Goal: Task Accomplishment & Management: Manage account settings

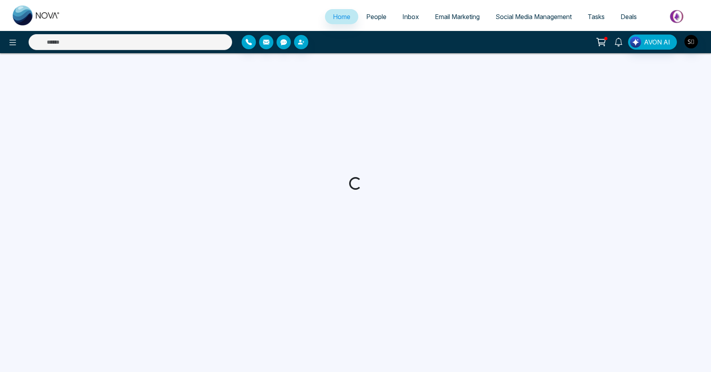
click at [622, 42] on icon at bounding box center [618, 42] width 9 height 9
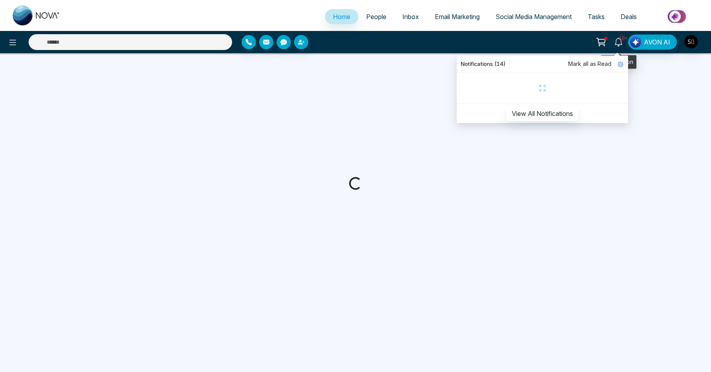
select select "*"
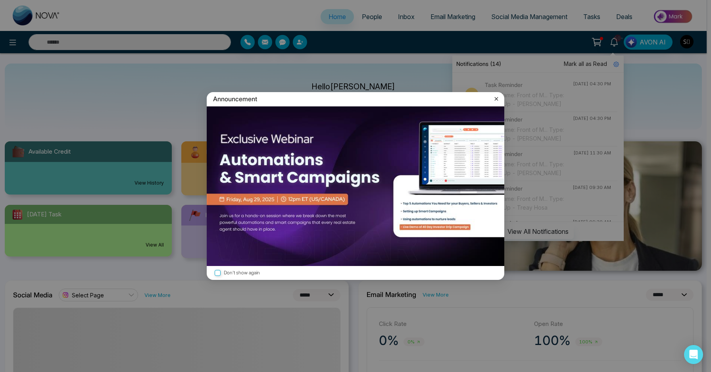
click at [498, 101] on icon at bounding box center [496, 99] width 8 height 8
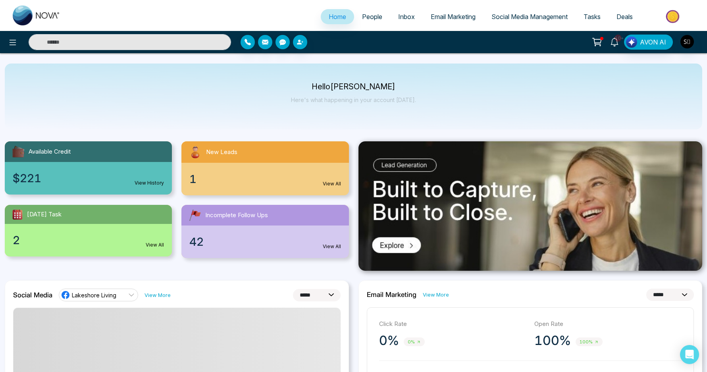
click at [612, 45] on icon at bounding box center [614, 42] width 9 height 9
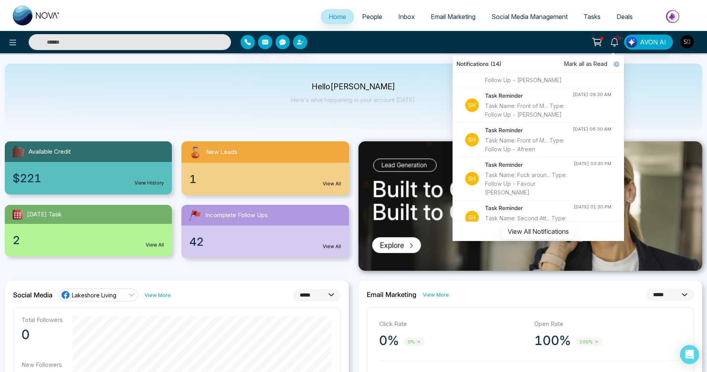
scroll to position [131, 0]
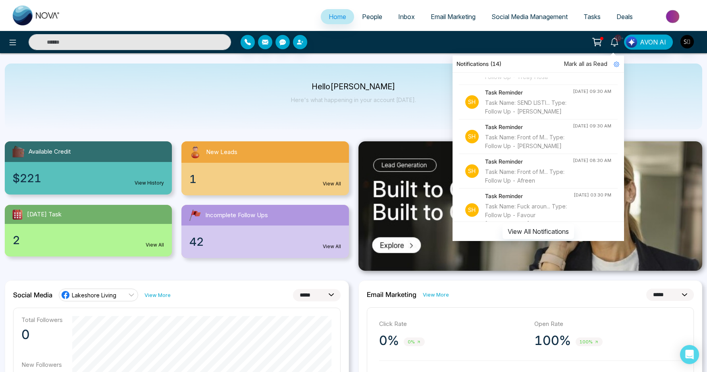
click at [526, 116] on div "Task Name: SEND LISTI... Type: Follow Up - [PERSON_NAME]" at bounding box center [529, 106] width 88 height 17
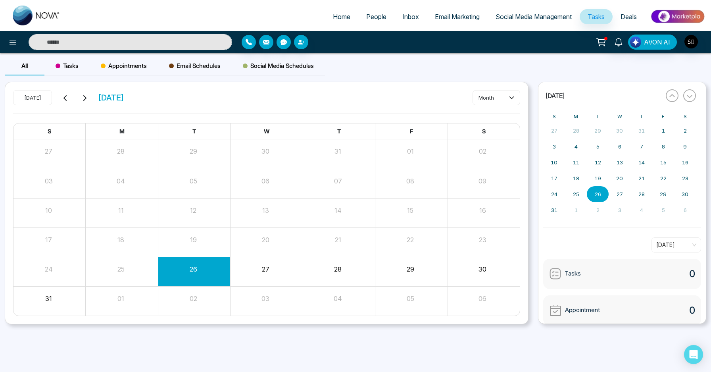
click at [198, 42] on input "text" at bounding box center [131, 42] width 204 height 16
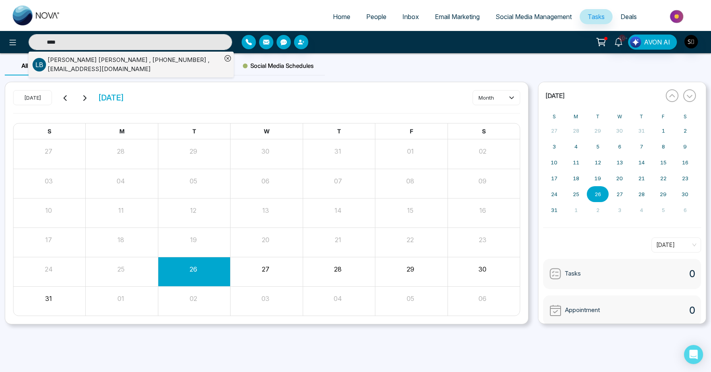
type input "****"
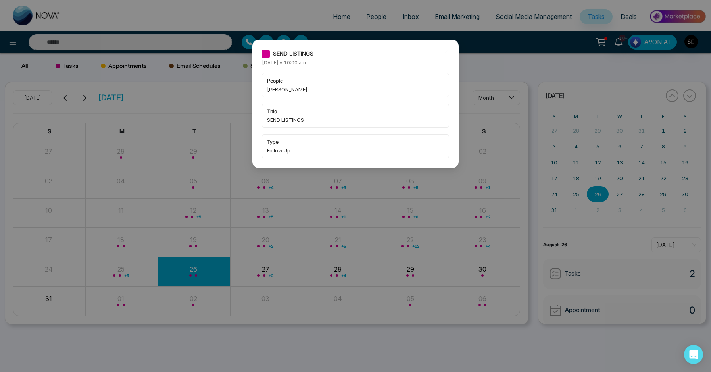
click at [441, 50] on div "SEND LISTINGS" at bounding box center [355, 53] width 187 height 9
click at [446, 52] on icon at bounding box center [446, 52] width 2 height 2
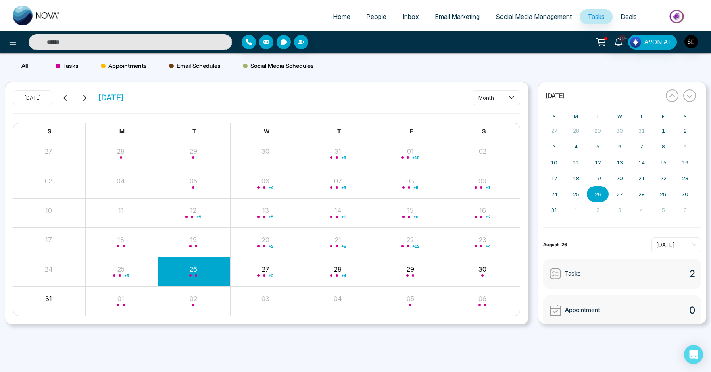
click at [169, 39] on input "text" at bounding box center [131, 42] width 204 height 16
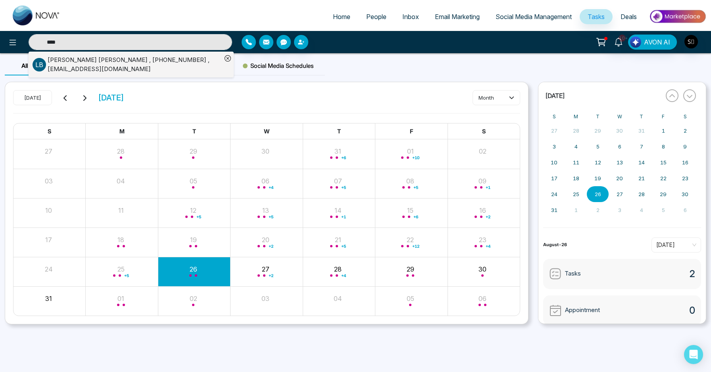
type input "****"
click at [157, 64] on div "[PERSON_NAME] , [PHONE_NUMBER] , [EMAIL_ADDRESS][DOMAIN_NAME]" at bounding box center [135, 65] width 174 height 18
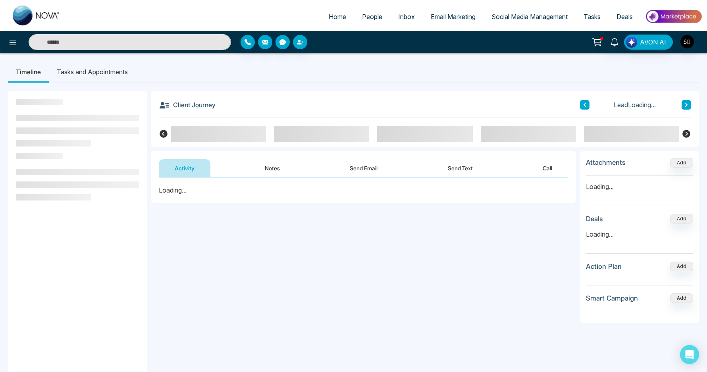
click at [274, 166] on button "Notes" at bounding box center [272, 168] width 47 height 18
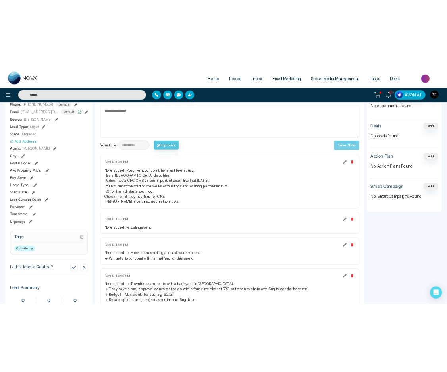
scroll to position [126, 0]
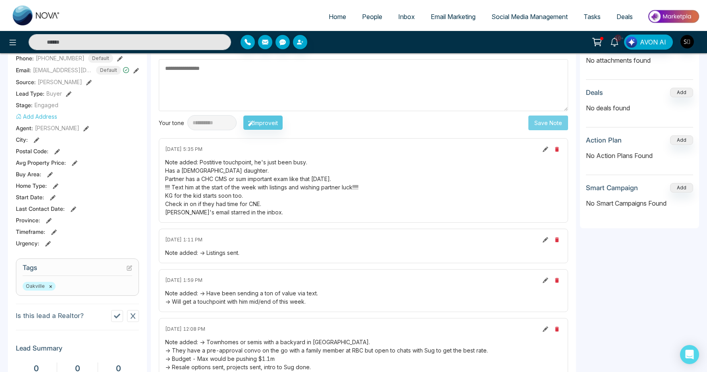
click at [228, 203] on div "Note added: Postitive touchpoint, he's just been busy. Has a [DEMOGRAPHIC_DATA]…" at bounding box center [363, 187] width 396 height 58
click at [227, 188] on div "Note added: Postitive touchpoint, he's just been busy. Has a [DEMOGRAPHIC_DATA]…" at bounding box center [363, 187] width 396 height 58
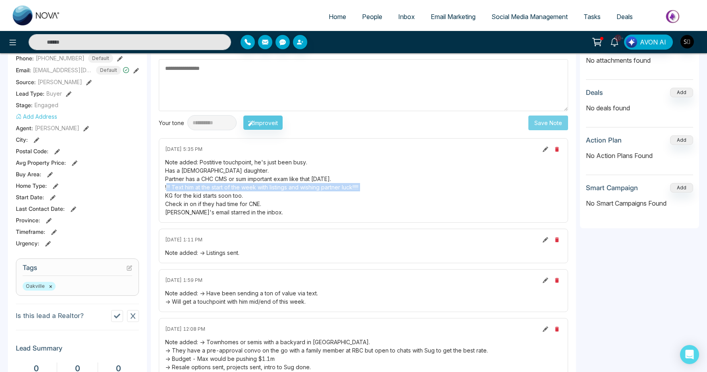
click at [227, 188] on div "Note added: Postitive touchpoint, he's just been busy. Has a [DEMOGRAPHIC_DATA]…" at bounding box center [363, 187] width 396 height 58
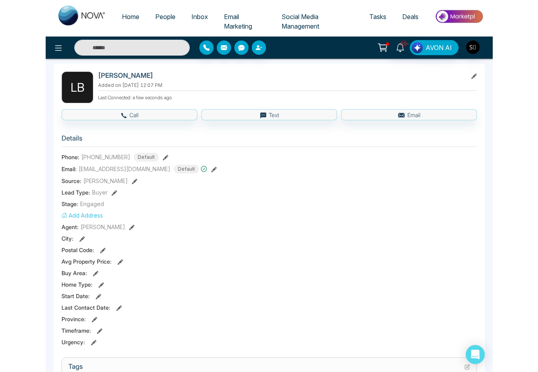
scroll to position [0, 0]
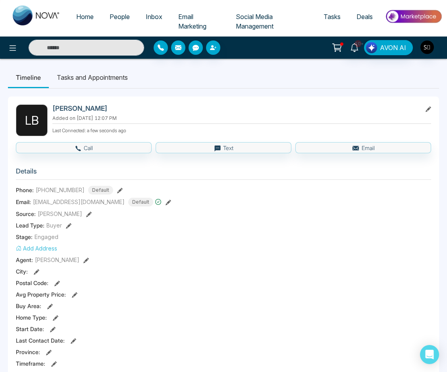
click at [77, 73] on li "Tasks and Appointments" at bounding box center [92, 77] width 87 height 21
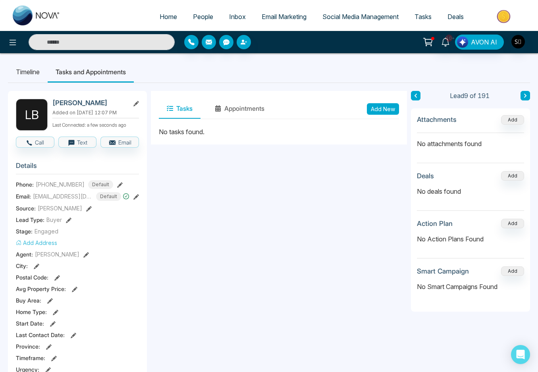
click at [33, 71] on li "Timeline" at bounding box center [28, 71] width 40 height 21
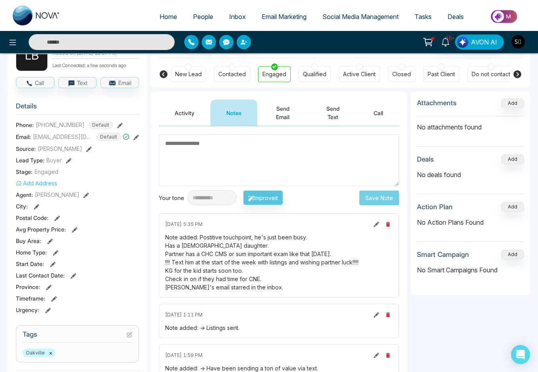
scroll to position [73, 0]
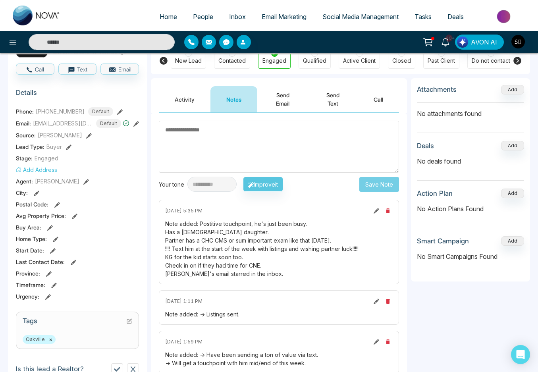
click at [289, 136] on textarea at bounding box center [279, 147] width 240 height 52
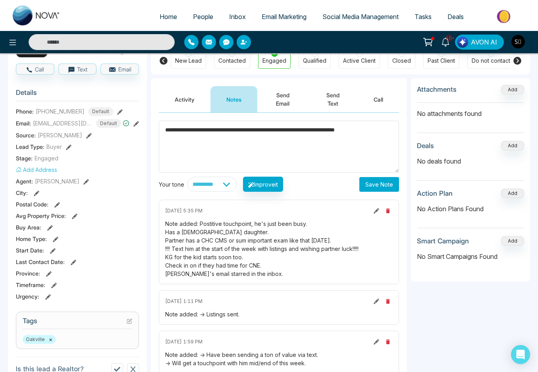
type textarea "**********"
click at [390, 187] on button "Save Note" at bounding box center [379, 184] width 40 height 15
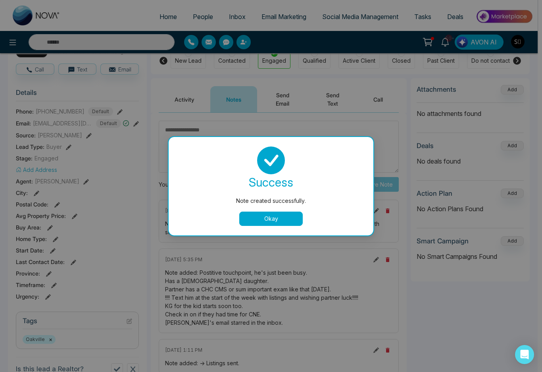
click at [285, 213] on button "Okay" at bounding box center [270, 218] width 63 height 14
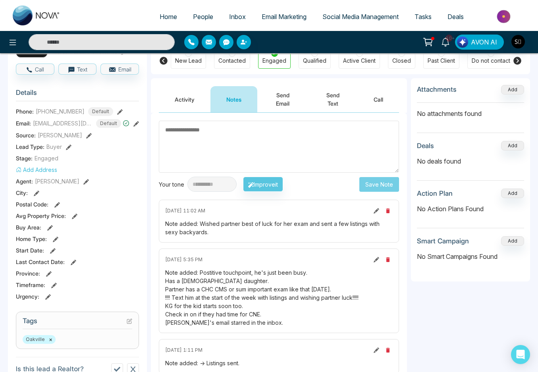
click at [443, 39] on icon at bounding box center [445, 42] width 9 height 9
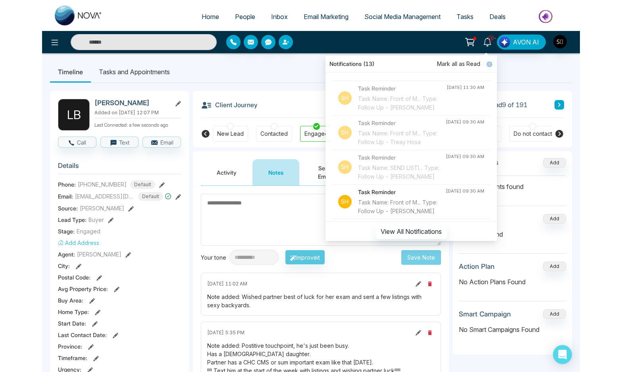
scroll to position [198, 0]
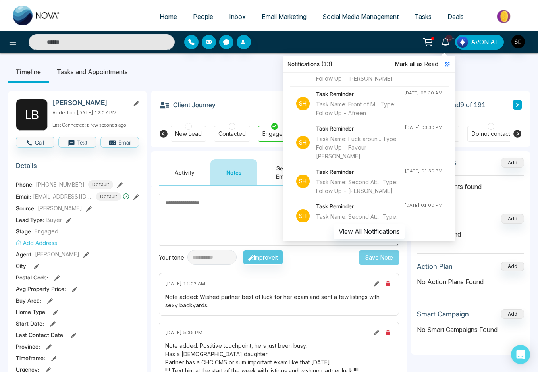
click at [369, 83] on div "Task Name: Front of M... Type: Follow Up - [PERSON_NAME]" at bounding box center [360, 73] width 88 height 17
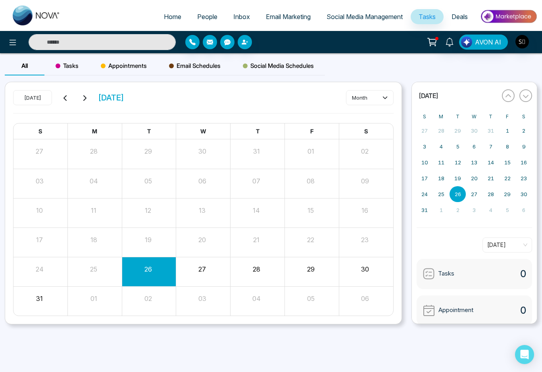
click at [127, 46] on input "text" at bounding box center [102, 42] width 147 height 16
click at [158, 85] on div "[DATE] [DATE] month S M T W T F S 27 28 29 30 31 01 02 03 04 05 06 07 08 09 10 …" at bounding box center [203, 203] width 396 height 242
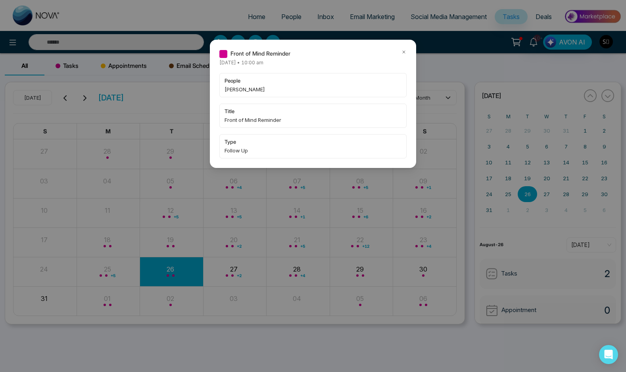
click at [405, 52] on icon at bounding box center [404, 52] width 6 height 6
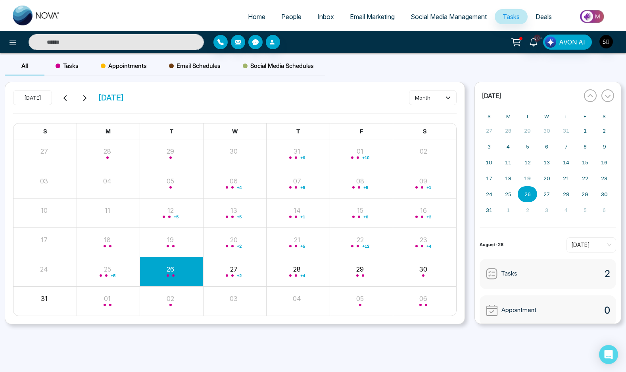
click at [162, 46] on input "text" at bounding box center [116, 42] width 175 height 16
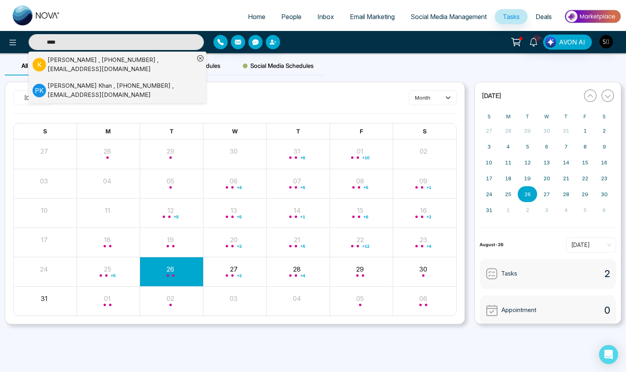
type input "****"
click at [148, 63] on div "[PERSON_NAME] , [PHONE_NUMBER] , [EMAIL_ADDRESS][DOMAIN_NAME]" at bounding box center [121, 65] width 147 height 18
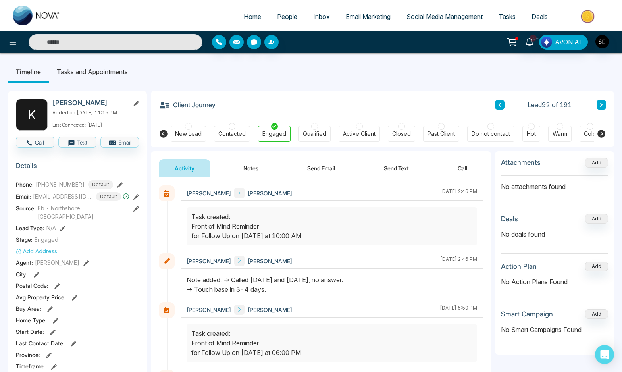
click at [252, 166] on button "Notes" at bounding box center [250, 168] width 47 height 18
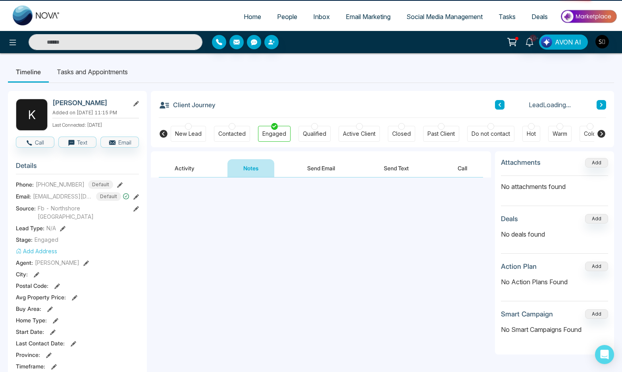
click at [256, 203] on textarea at bounding box center [321, 217] width 324 height 52
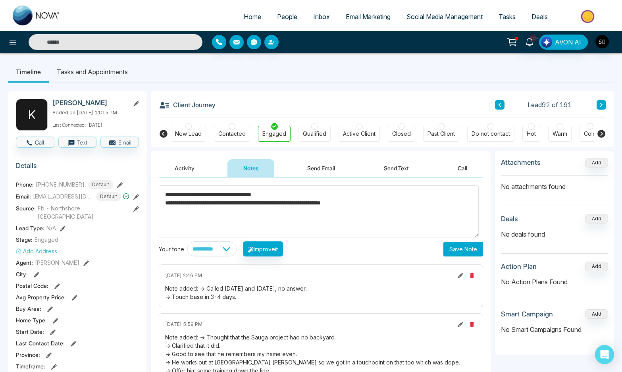
type textarea "**********"
click at [477, 252] on button "Save Note" at bounding box center [463, 249] width 40 height 15
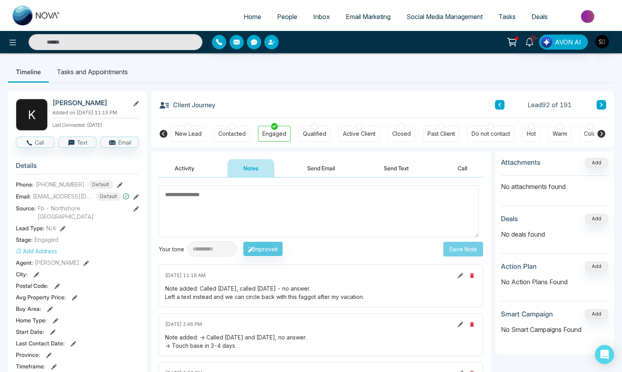
click at [96, 68] on li "Tasks and Appointments" at bounding box center [92, 71] width 87 height 21
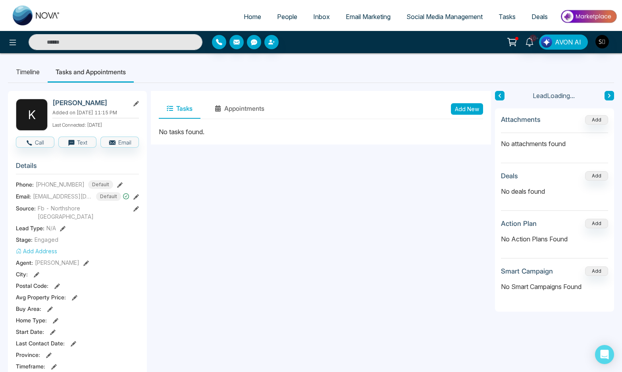
click at [469, 109] on button "Add New" at bounding box center [467, 109] width 32 height 12
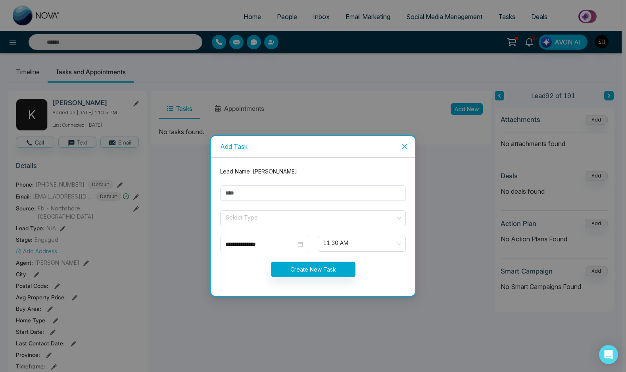
click at [286, 181] on form "**********" at bounding box center [312, 226] width 195 height 119
click at [283, 185] on input "text" at bounding box center [313, 192] width 186 height 15
type input "**********"
click at [269, 218] on input "search" at bounding box center [310, 217] width 171 height 12
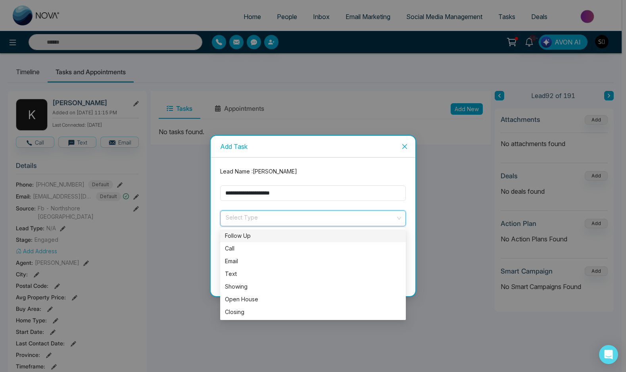
click at [271, 238] on div "Follow Up" at bounding box center [313, 235] width 176 height 9
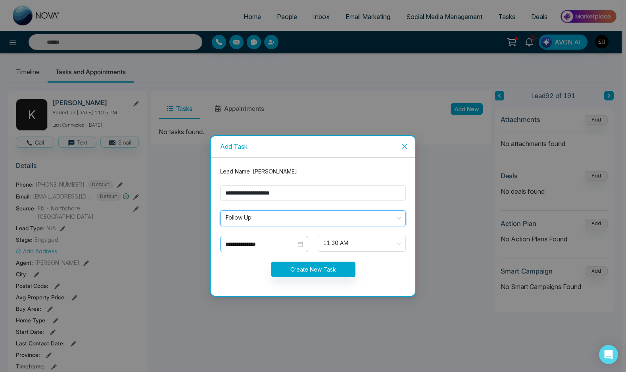
click at [280, 244] on input "**********" at bounding box center [260, 244] width 71 height 9
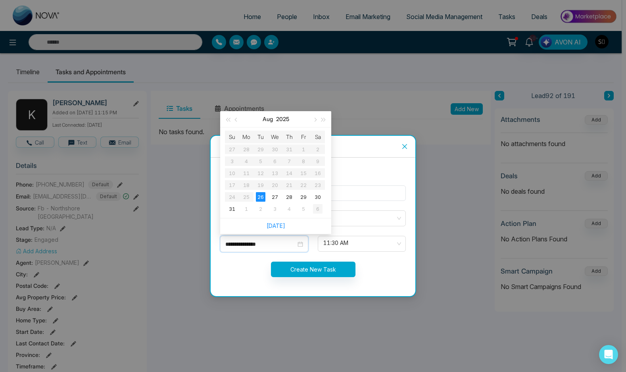
type input "**********"
click at [318, 206] on div "6" at bounding box center [318, 209] width 10 height 10
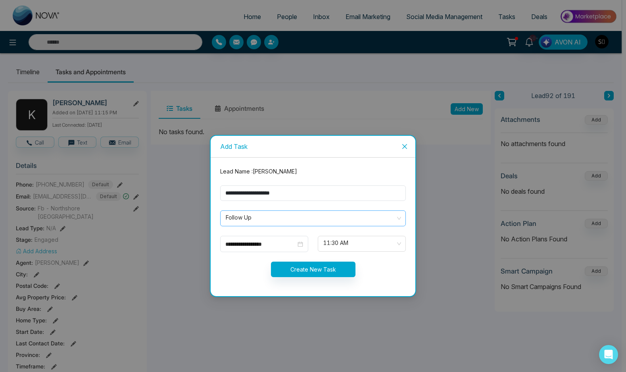
click at [316, 219] on span "Follow Up" at bounding box center [313, 217] width 175 height 13
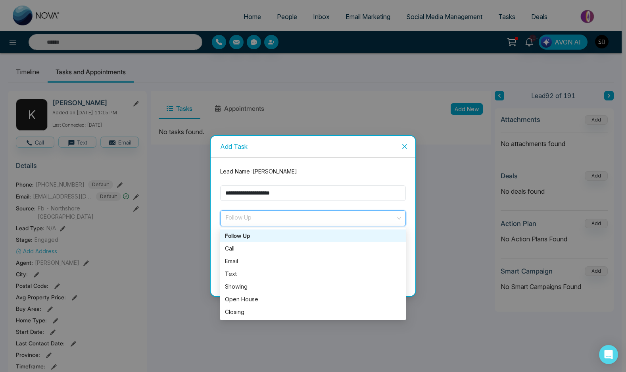
click at [300, 241] on div "Follow Up" at bounding box center [313, 235] width 186 height 13
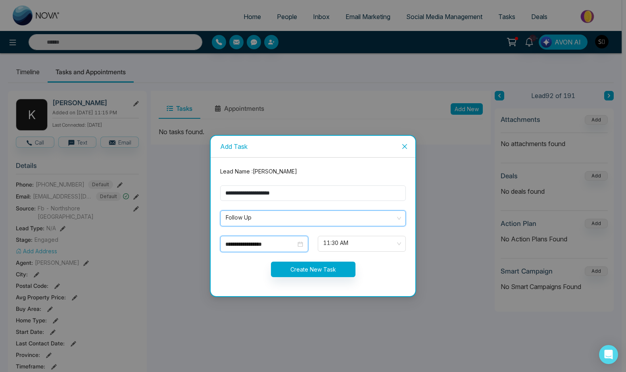
click at [287, 244] on input "**********" at bounding box center [260, 244] width 71 height 9
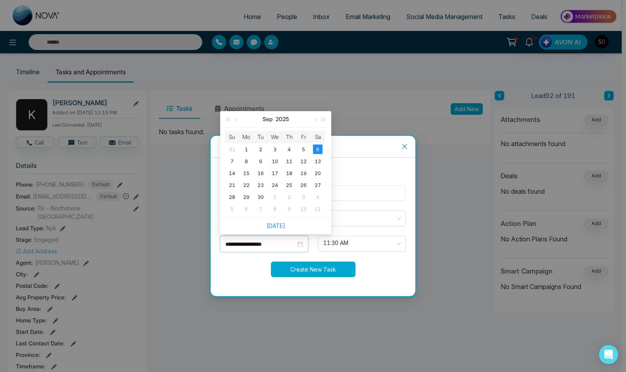
click at [330, 267] on button "Create New Task" at bounding box center [313, 268] width 85 height 15
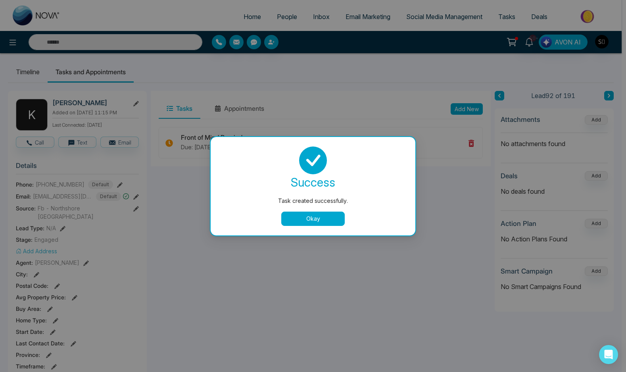
click at [311, 214] on button "Okay" at bounding box center [312, 218] width 63 height 14
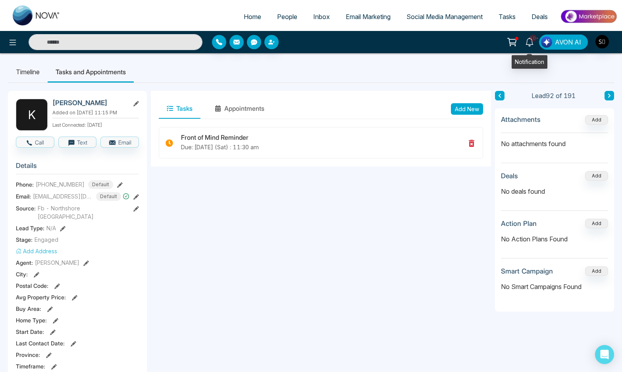
click at [529, 48] on link "10+" at bounding box center [529, 42] width 19 height 14
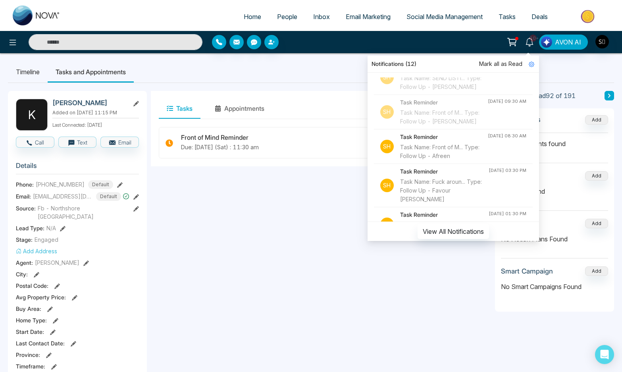
scroll to position [216, 0]
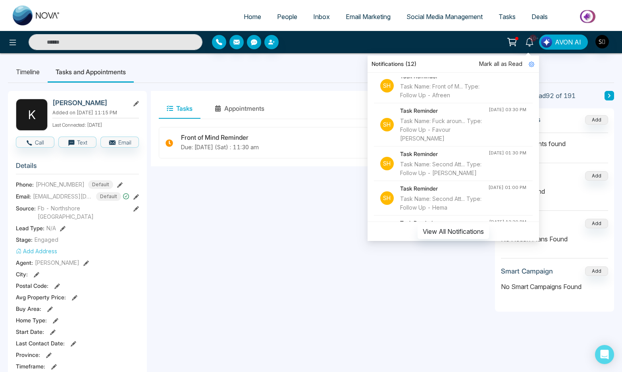
click at [455, 100] on div "Task Name: Front of M... Type: Follow Up - Afreen" at bounding box center [444, 90] width 88 height 17
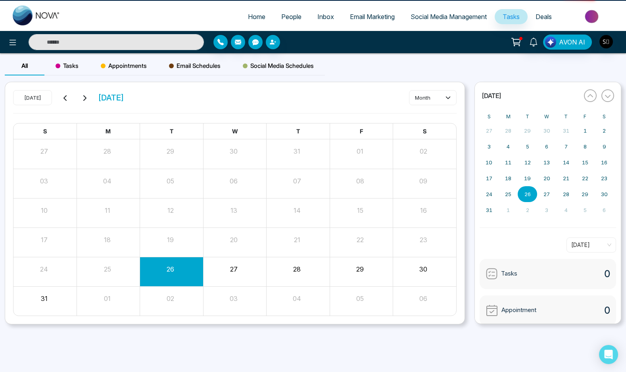
click at [180, 46] on input "text" at bounding box center [116, 42] width 175 height 16
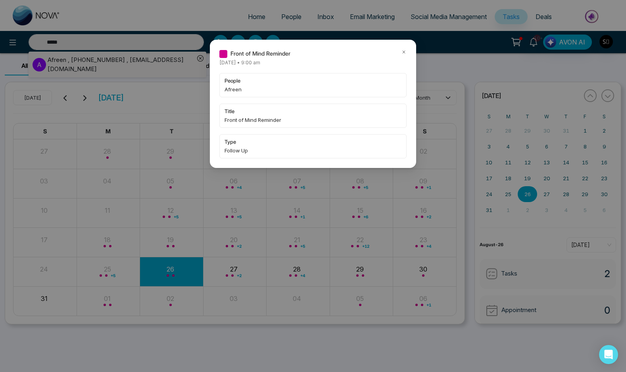
type input "*****"
click at [136, 56] on div "Front of Mind Reminder [DATE] • 9:00 am people Afreen title Front of Mind Remin…" at bounding box center [313, 186] width 626 height 372
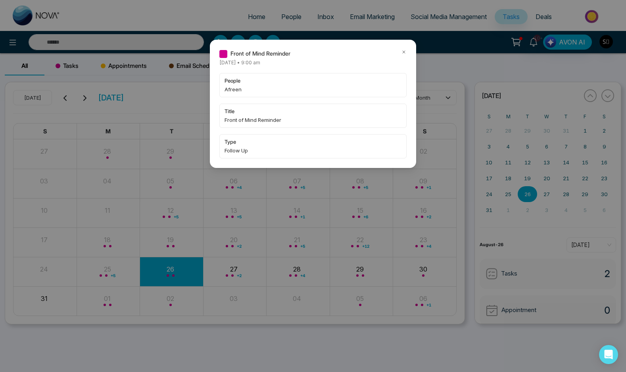
type input "*****"
click at [402, 50] on icon at bounding box center [404, 52] width 6 height 6
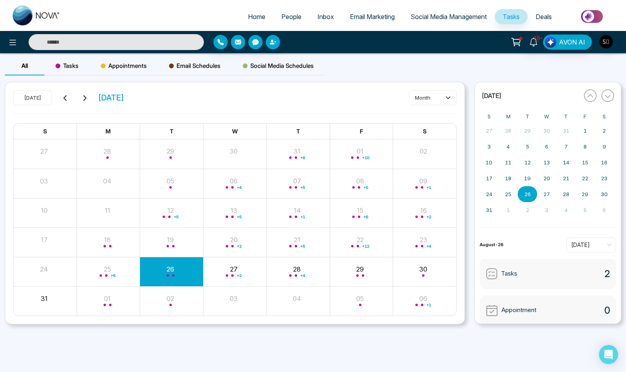
click at [135, 48] on input "text" at bounding box center [116, 42] width 175 height 16
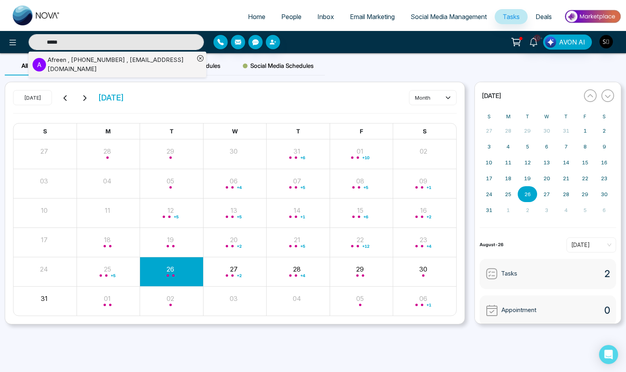
type input "*****"
click at [138, 62] on div "Afreen , [PHONE_NUMBER] , [EMAIL_ADDRESS][DOMAIN_NAME]" at bounding box center [121, 65] width 147 height 18
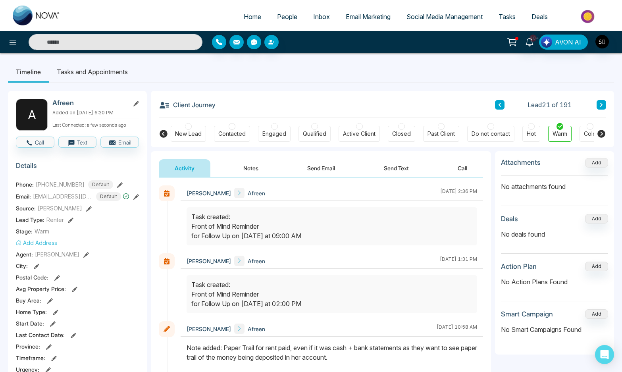
click at [250, 164] on button "Notes" at bounding box center [250, 168] width 47 height 18
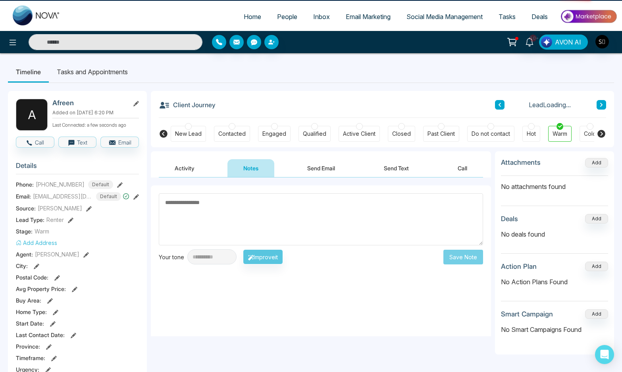
click at [102, 69] on li "Tasks and Appointments" at bounding box center [92, 71] width 87 height 21
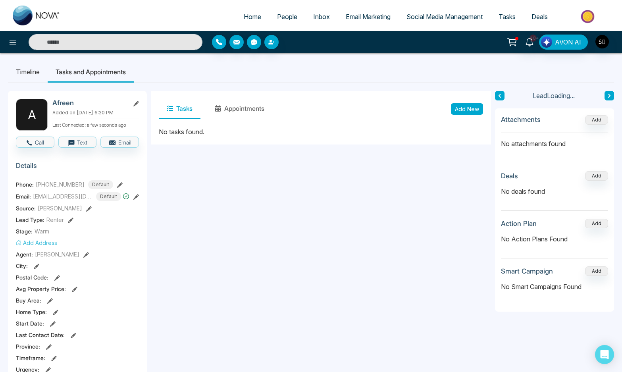
click at [469, 115] on div "Tasks Appointments Add New" at bounding box center [321, 109] width 324 height 20
click at [469, 110] on button "Add New" at bounding box center [467, 109] width 32 height 12
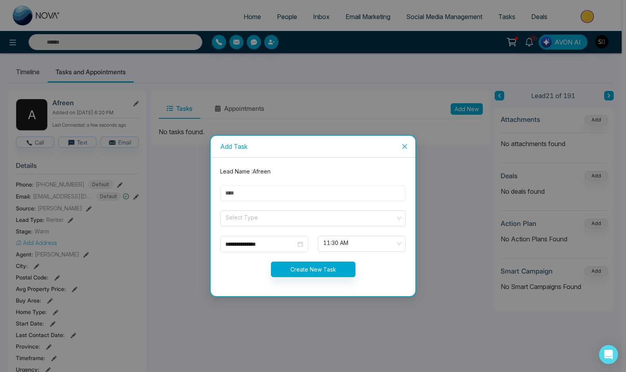
click at [254, 195] on input "text" at bounding box center [313, 192] width 186 height 15
click at [254, 218] on input "search" at bounding box center [310, 217] width 171 height 12
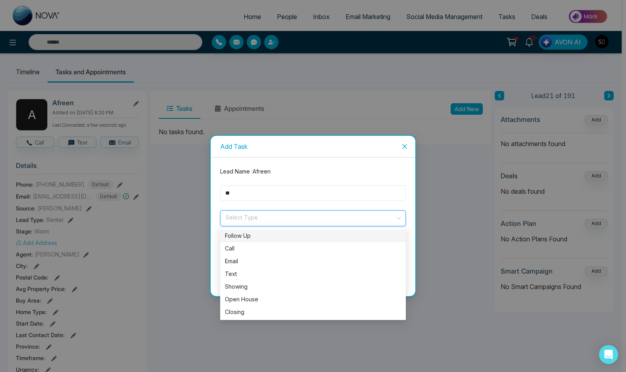
click at [262, 197] on input "**" at bounding box center [313, 192] width 186 height 15
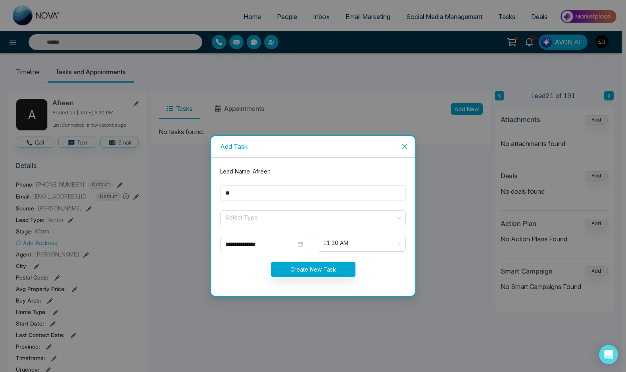
type input "**********"
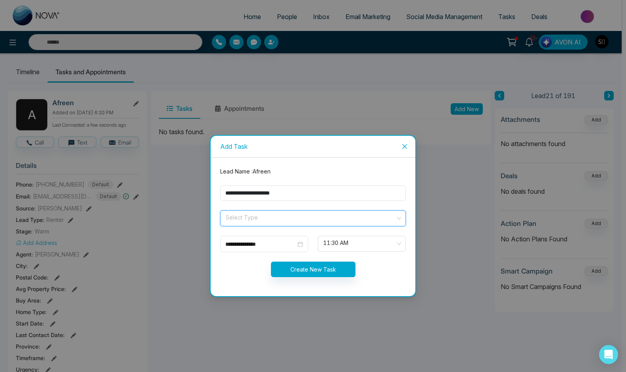
click at [247, 220] on input "search" at bounding box center [310, 217] width 171 height 12
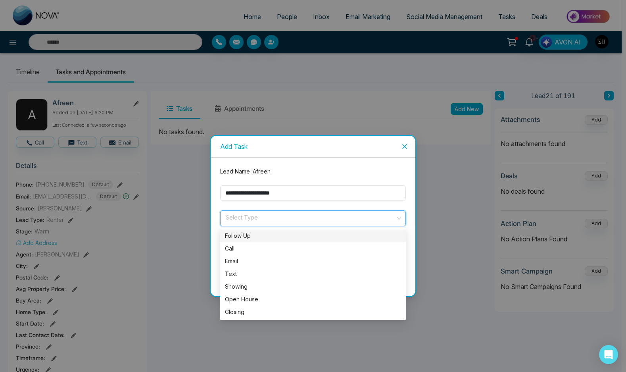
click at [250, 230] on div "Follow Up" at bounding box center [313, 235] width 186 height 13
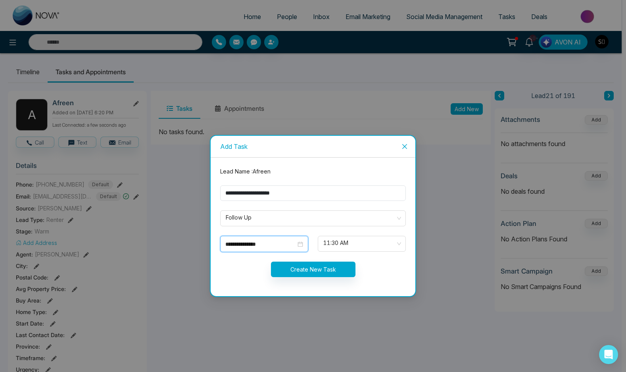
click at [252, 244] on input "**********" at bounding box center [260, 244] width 71 height 9
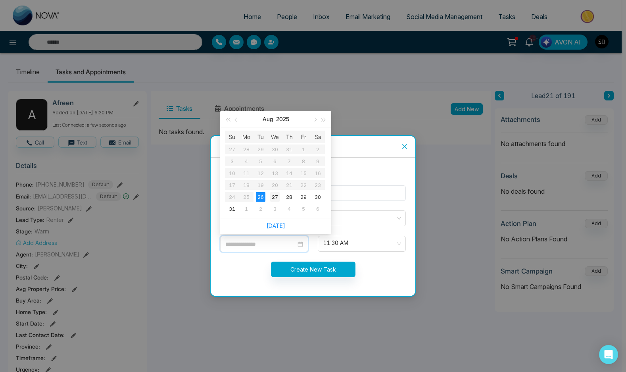
type input "**********"
click at [274, 195] on div "27" at bounding box center [275, 197] width 10 height 10
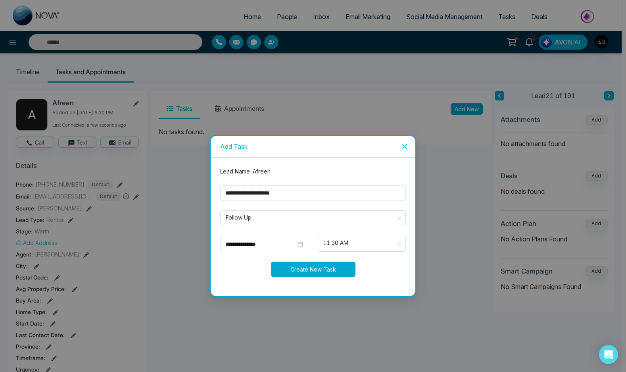
click at [342, 269] on button "Create New Task" at bounding box center [313, 268] width 85 height 15
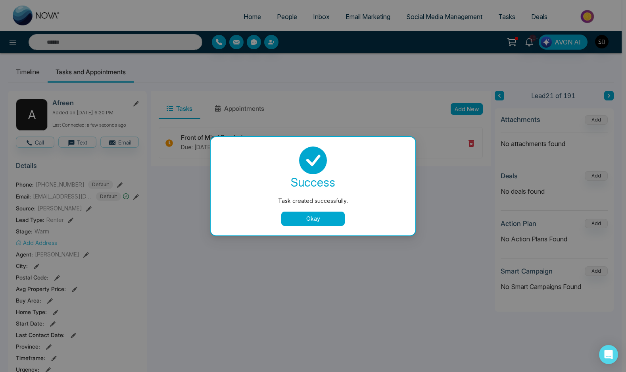
click at [316, 214] on button "Okay" at bounding box center [312, 218] width 63 height 14
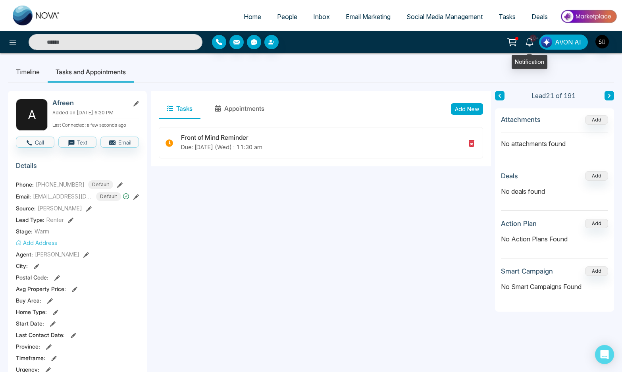
click at [524, 42] on link "10+" at bounding box center [529, 42] width 19 height 14
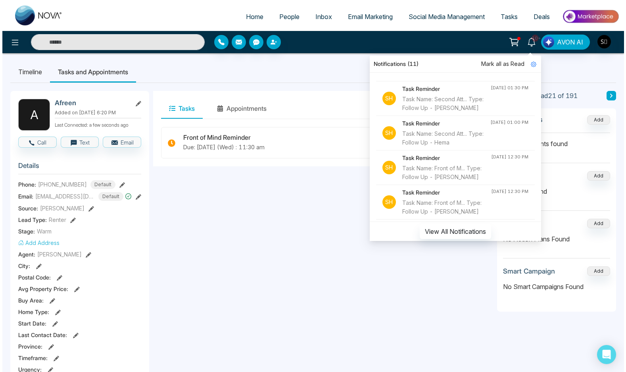
scroll to position [273, 0]
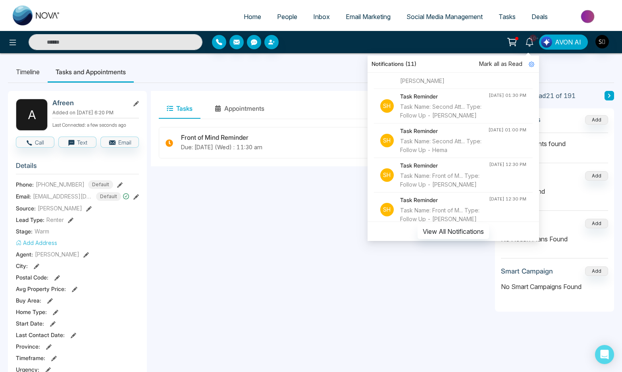
click at [453, 85] on div "Task Name: Fuck aroun... Type: Follow Up - Favour [PERSON_NAME]" at bounding box center [444, 72] width 88 height 26
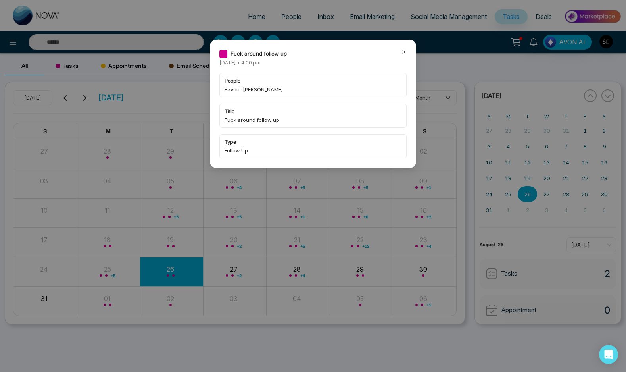
click at [233, 85] on span "people" at bounding box center [313, 81] width 177 height 8
click at [232, 87] on span "Favour [PERSON_NAME]" at bounding box center [313, 89] width 177 height 8
copy span "Favour"
click at [401, 47] on div "Fuck around follow up [DATE] • 4:00 pm people Favour [PERSON_NAME] title Fuck a…" at bounding box center [313, 104] width 206 height 128
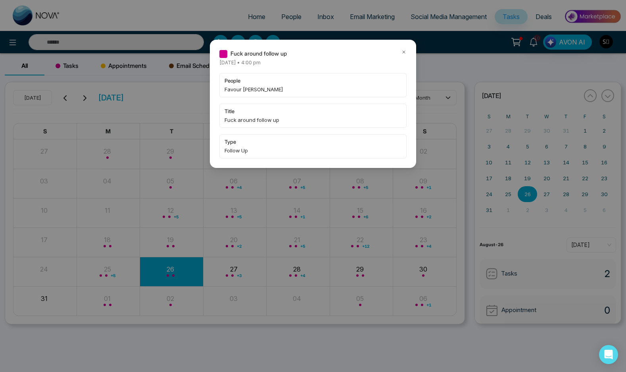
click at [401, 49] on div "Fuck around follow up [DATE] • 4:00 pm people Favour [PERSON_NAME] title Fuck a…" at bounding box center [313, 104] width 206 height 128
click at [403, 52] on icon at bounding box center [404, 52] width 6 height 6
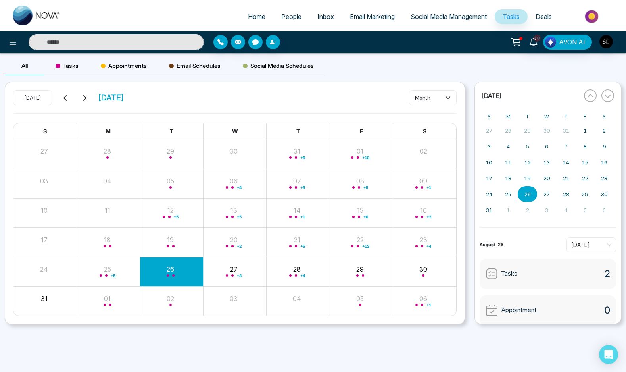
drag, startPoint x: 86, startPoint y: 49, endPoint x: 96, endPoint y: 46, distance: 10.3
click at [88, 49] on input "text" at bounding box center [116, 42] width 175 height 16
click at [100, 45] on input "text" at bounding box center [116, 42] width 175 height 16
paste input "******"
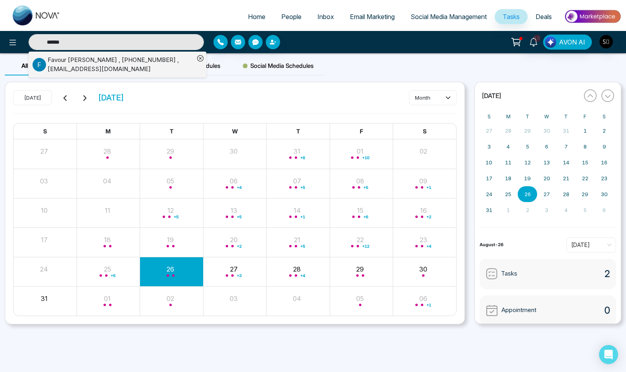
type input "******"
click at [141, 62] on div "Favour [PERSON_NAME] , [PHONE_NUMBER] , [EMAIL_ADDRESS][DOMAIN_NAME]" at bounding box center [121, 65] width 147 height 18
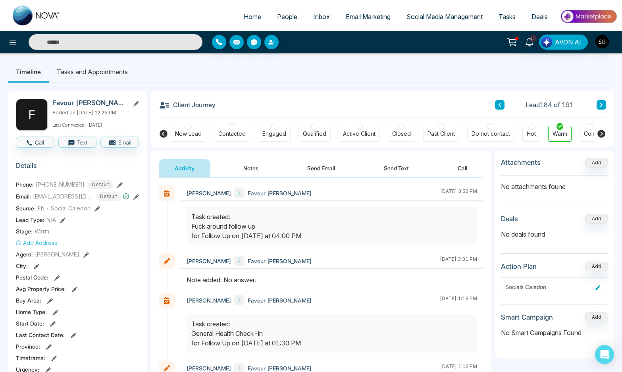
click at [99, 68] on li "Tasks and Appointments" at bounding box center [92, 71] width 87 height 21
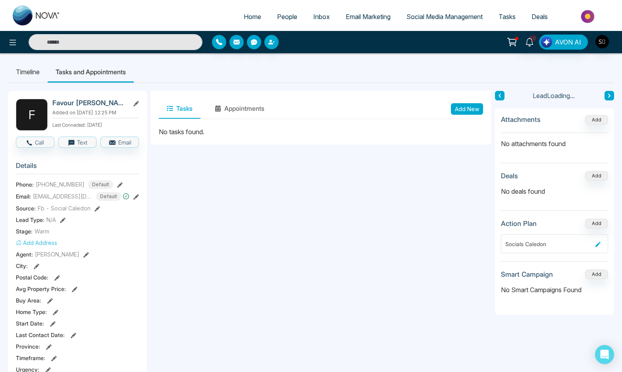
click at [474, 114] on button "Add New" at bounding box center [467, 109] width 32 height 12
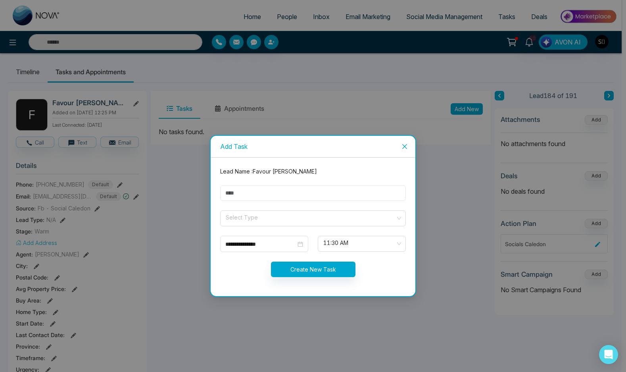
click at [324, 198] on input "text" at bounding box center [313, 192] width 186 height 15
type input "*"
type input "**********"
click at [290, 221] on input "search" at bounding box center [310, 217] width 171 height 12
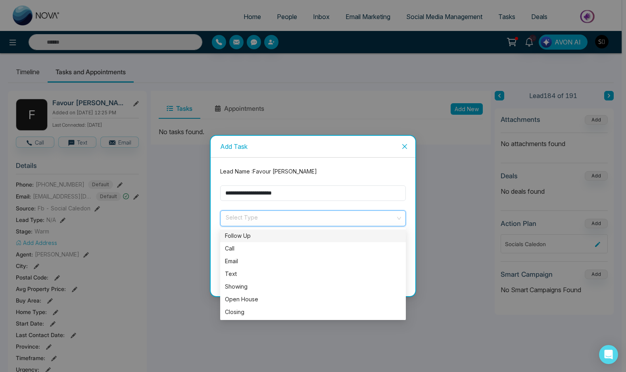
click at [281, 228] on form "**********" at bounding box center [312, 226] width 195 height 119
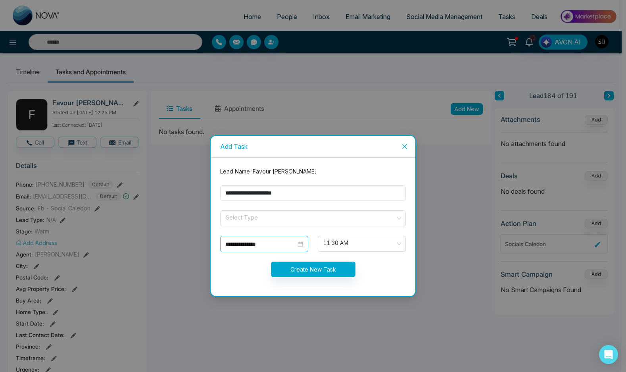
click at [269, 240] on input "**********" at bounding box center [260, 244] width 71 height 9
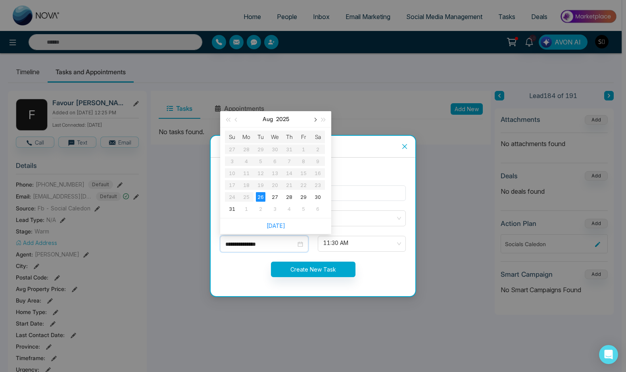
click at [317, 121] on button "button" at bounding box center [314, 119] width 9 height 16
type input "**********"
click at [271, 162] on div "10" at bounding box center [275, 161] width 10 height 10
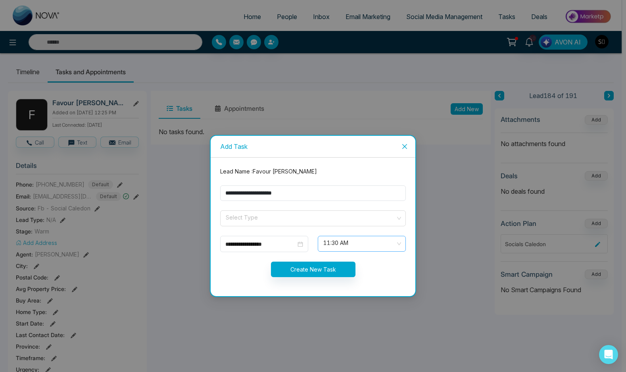
click at [347, 239] on span "11:30 AM" at bounding box center [361, 243] width 77 height 13
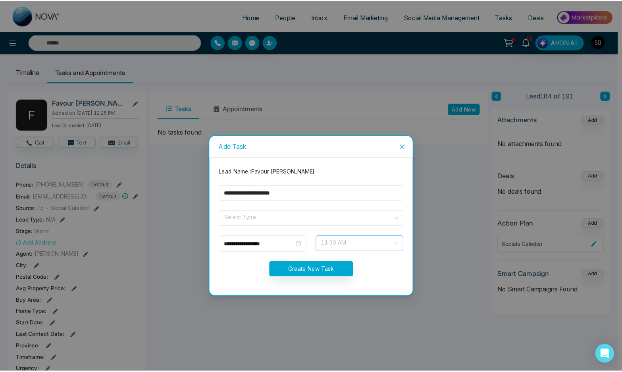
scroll to position [203, 0]
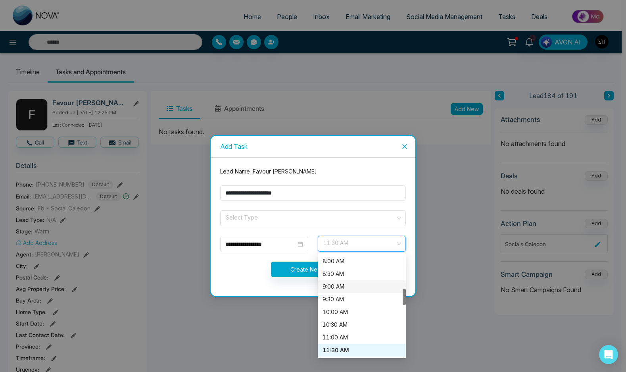
click at [342, 287] on div "9:00 AM" at bounding box center [362, 286] width 79 height 9
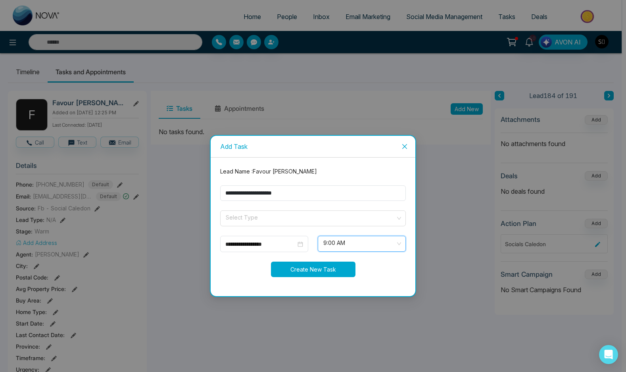
click at [331, 269] on button "Create New Task" at bounding box center [313, 268] width 85 height 15
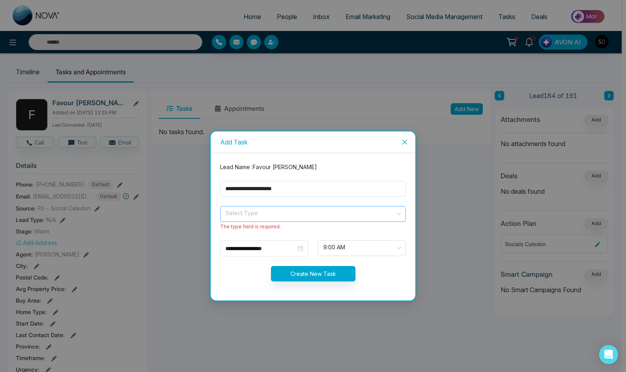
click at [282, 215] on input "search" at bounding box center [310, 212] width 171 height 12
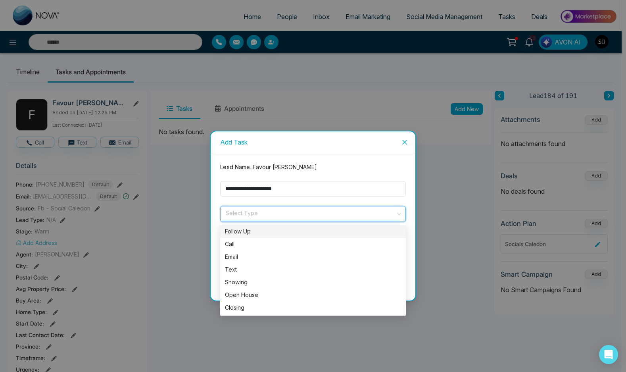
click at [278, 233] on div "Follow Up" at bounding box center [313, 231] width 176 height 9
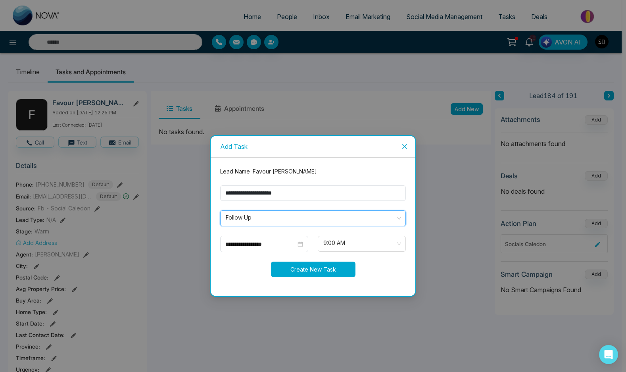
click at [309, 271] on button "Create New Task" at bounding box center [313, 268] width 85 height 15
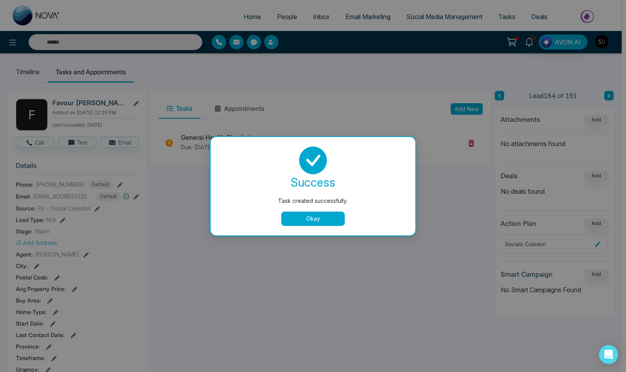
click at [324, 218] on button "Okay" at bounding box center [312, 218] width 63 height 14
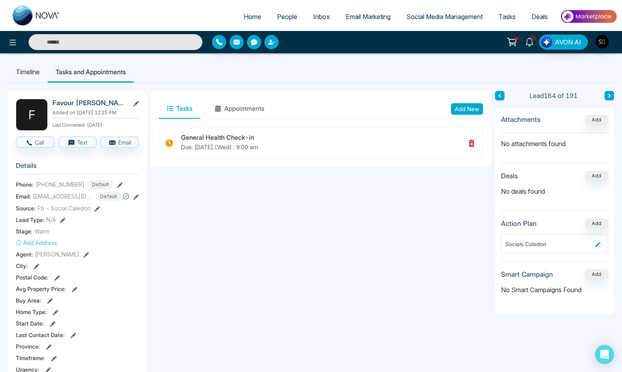
click at [529, 46] on icon at bounding box center [529, 42] width 9 height 9
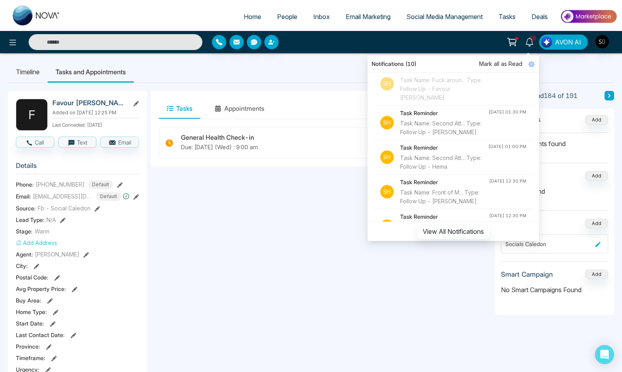
scroll to position [266, 0]
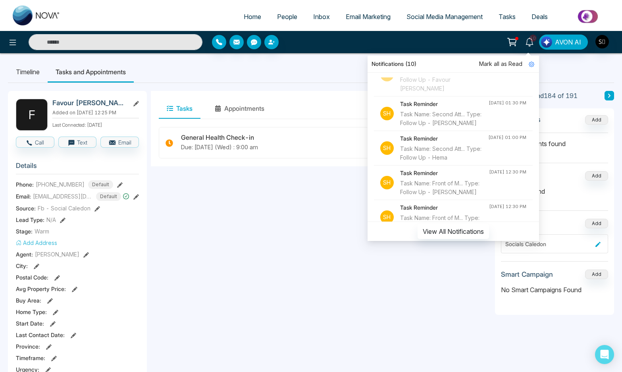
click at [451, 127] on div "Task Name: Second Att... Type: Follow Up - [PERSON_NAME]" at bounding box center [444, 118] width 88 height 17
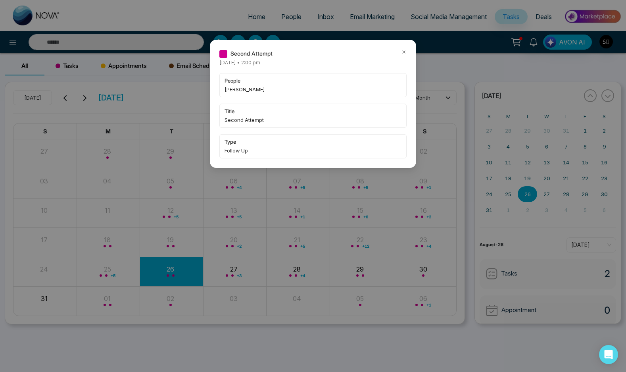
click at [229, 86] on span "[PERSON_NAME]" at bounding box center [313, 89] width 177 height 8
copy span "[PERSON_NAME]"
click at [402, 50] on icon at bounding box center [404, 52] width 6 height 6
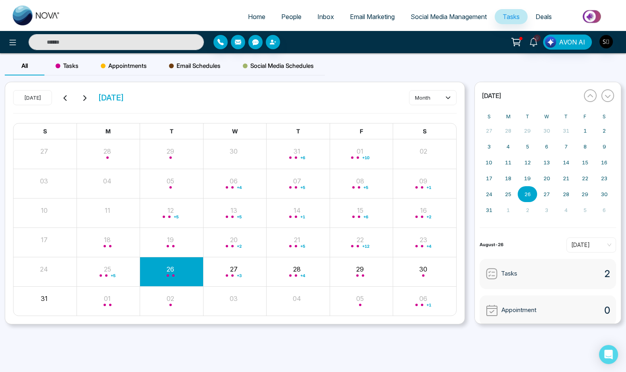
click at [138, 44] on div "Second Attempt [DATE] • 2:00 pm people [PERSON_NAME] title Second Attempt type …" at bounding box center [313, 186] width 626 height 372
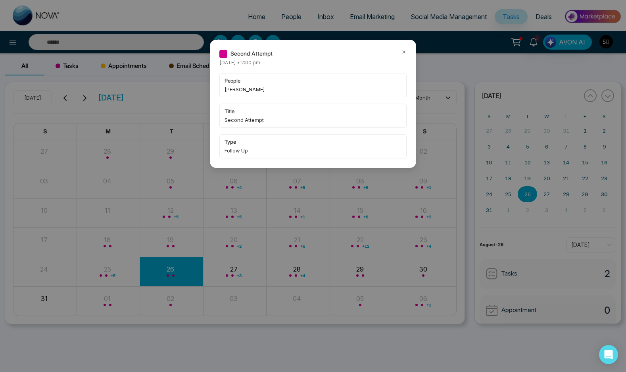
click at [403, 54] on icon at bounding box center [404, 52] width 6 height 6
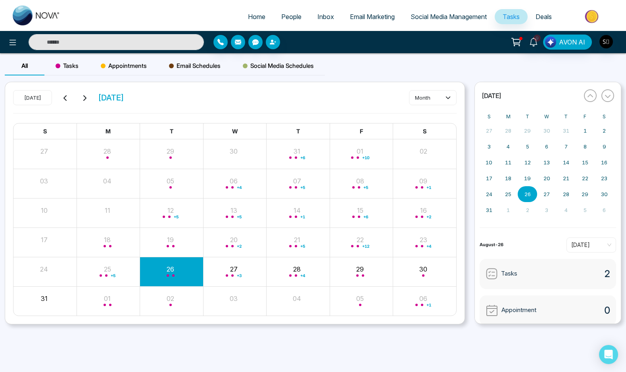
click at [102, 45] on input "text" at bounding box center [116, 42] width 175 height 16
paste input "******"
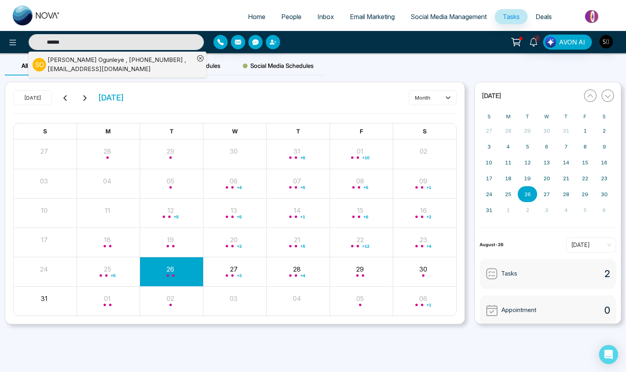
type input "******"
click at [150, 58] on div "[PERSON_NAME] , [PHONE_NUMBER] , [EMAIL_ADDRESS][DOMAIN_NAME]" at bounding box center [121, 65] width 147 height 18
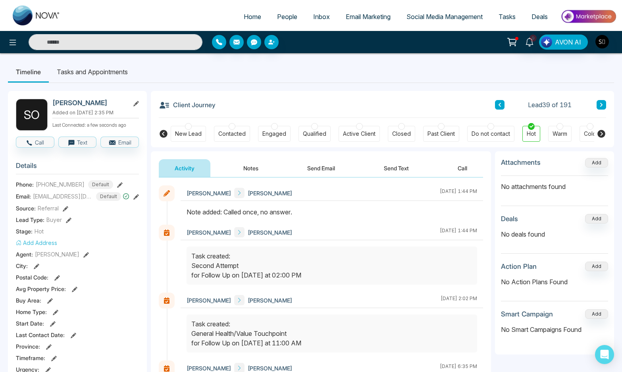
click at [463, 86] on div "S O [PERSON_NAME] Added on [DATE] 2:35 PM Last Connected: a few seconds ago Cal…" at bounding box center [311, 367] width 606 height 568
